Goal: Check status: Check status

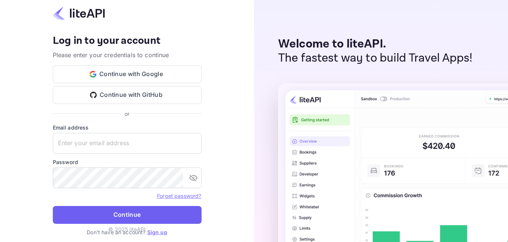
type input "[EMAIL_ADDRESS][DOMAIN_NAME]"
click at [93, 208] on button "Continue" at bounding box center [127, 215] width 149 height 18
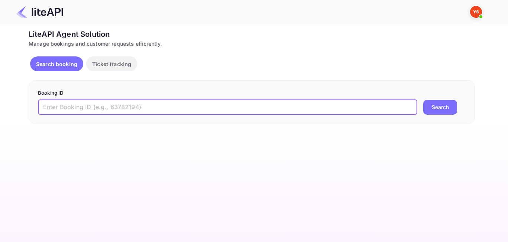
paste input "8508376"
type input "8508376"
click at [441, 104] on button "Search" at bounding box center [440, 107] width 34 height 15
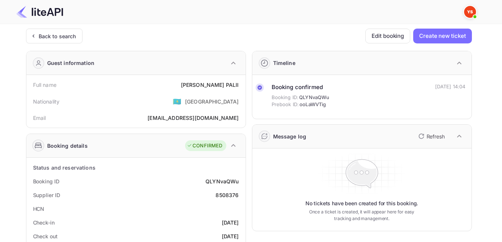
click at [38, 42] on div "Back to search" at bounding box center [54, 36] width 57 height 15
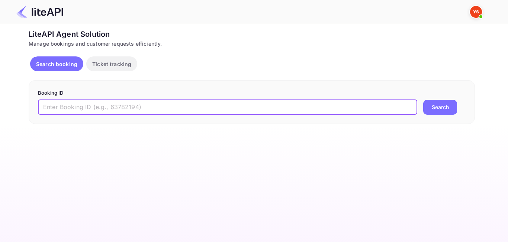
paste input "8826747"
type input "8826747"
click at [451, 110] on button "Search" at bounding box center [440, 107] width 34 height 15
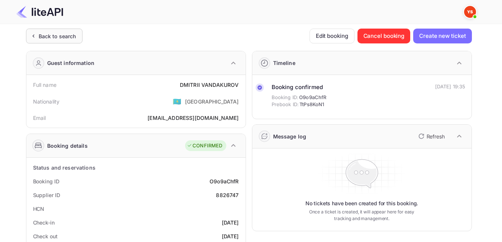
click at [51, 37] on div "Back to search" at bounding box center [58, 36] width 38 height 8
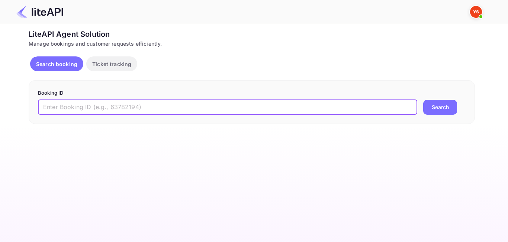
paste input "8744244"
click at [445, 108] on button "Search" at bounding box center [440, 107] width 34 height 15
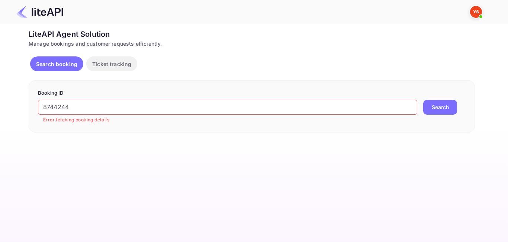
click at [45, 107] on input "8744244" at bounding box center [227, 107] width 379 height 15
drag, startPoint x: 55, startPoint y: 127, endPoint x: 67, endPoint y: 142, distance: 19.1
click at [65, 140] on main "Ticket Affiliate URL [URL][DOMAIN_NAME] Business partner name Nuitee Travel Cus…" at bounding box center [254, 133] width 508 height 218
click at [46, 108] on input "8744244" at bounding box center [227, 107] width 379 height 15
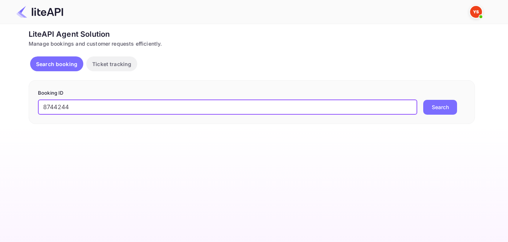
type input "8744244"
click at [443, 104] on button "Search" at bounding box center [440, 107] width 34 height 15
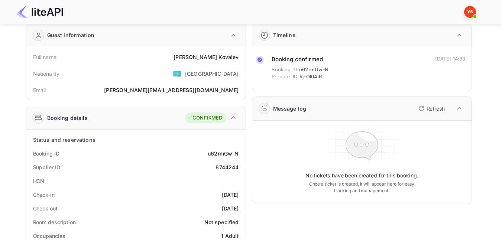
scroll to position [74, 0]
